Goal: Task Accomplishment & Management: Complete application form

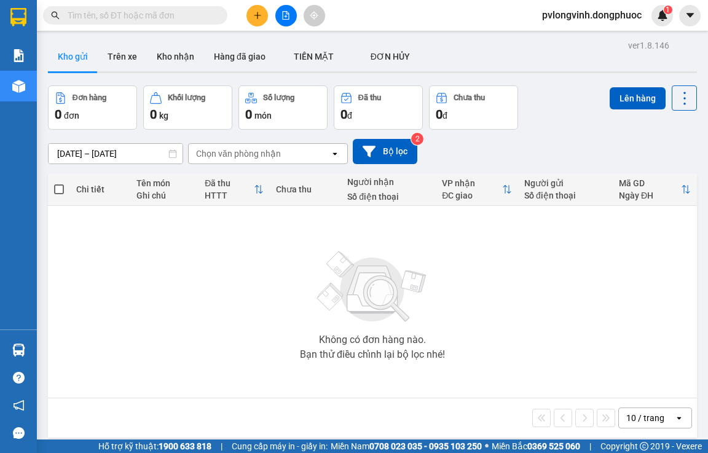
click at [275, 12] on div at bounding box center [286, 16] width 92 height 22
click at [258, 15] on icon "plus" at bounding box center [257, 15] width 7 height 1
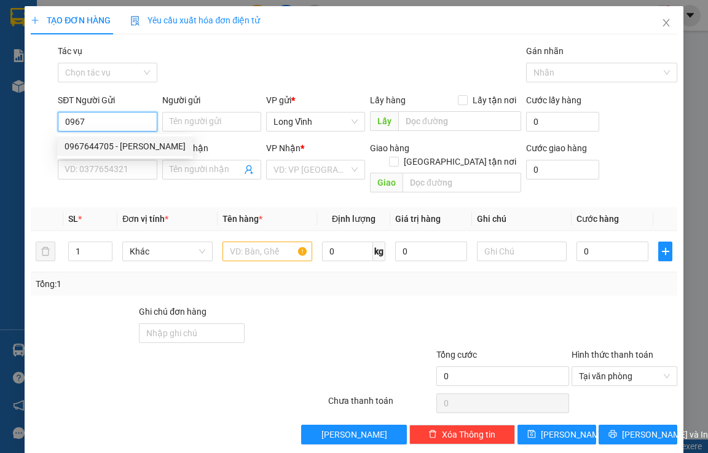
click at [122, 146] on div "0967644705 - [PERSON_NAME]" at bounding box center [125, 147] width 121 height 14
type input "0967644705"
type input "[PERSON_NAME]"
type input "0982632407"
type input "thanh bằng"
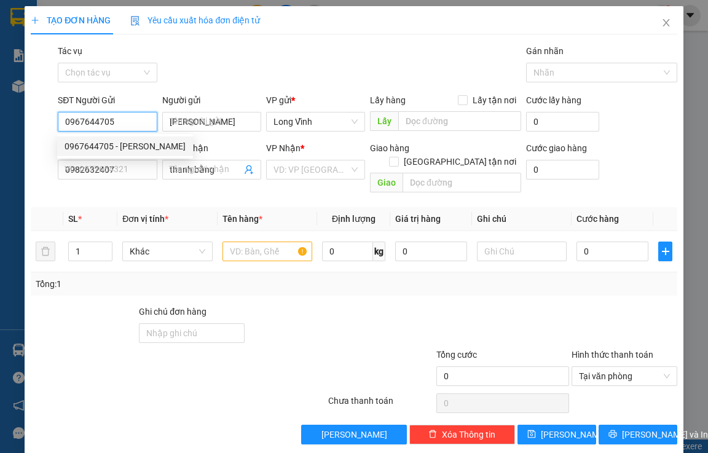
type input "30.000"
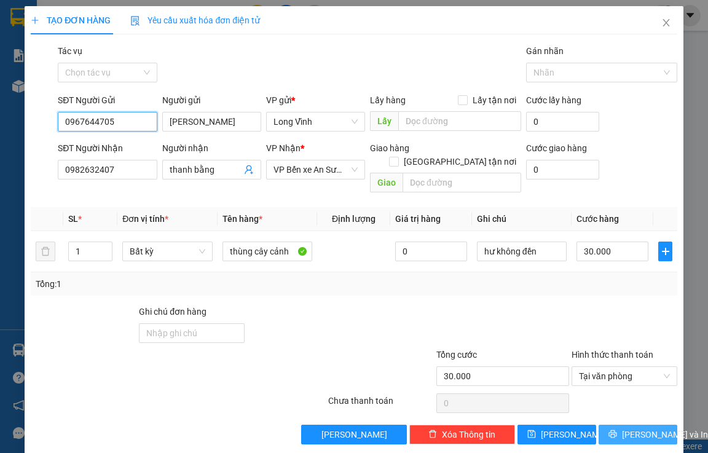
type input "0967644705"
click at [633, 428] on span "[PERSON_NAME] và In" at bounding box center [665, 435] width 86 height 14
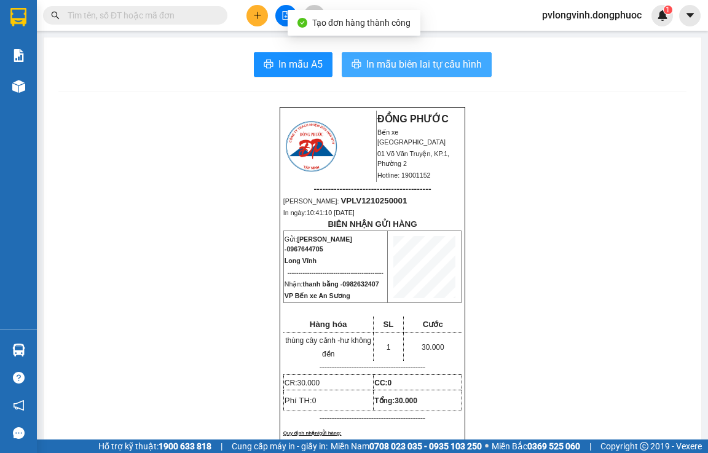
click at [387, 70] on span "In mẫu biên lai tự cấu hình" at bounding box center [424, 64] width 116 height 15
